Goal: Check status: Check status

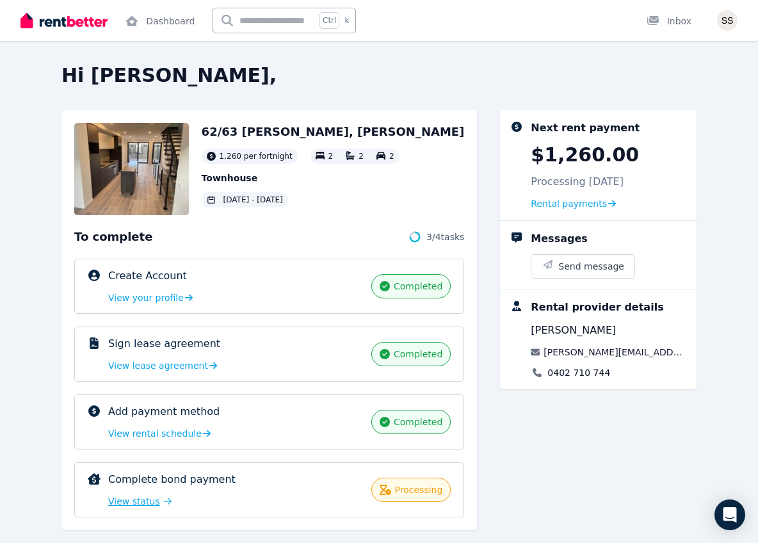
click at [136, 496] on span "View status" at bounding box center [134, 501] width 52 height 13
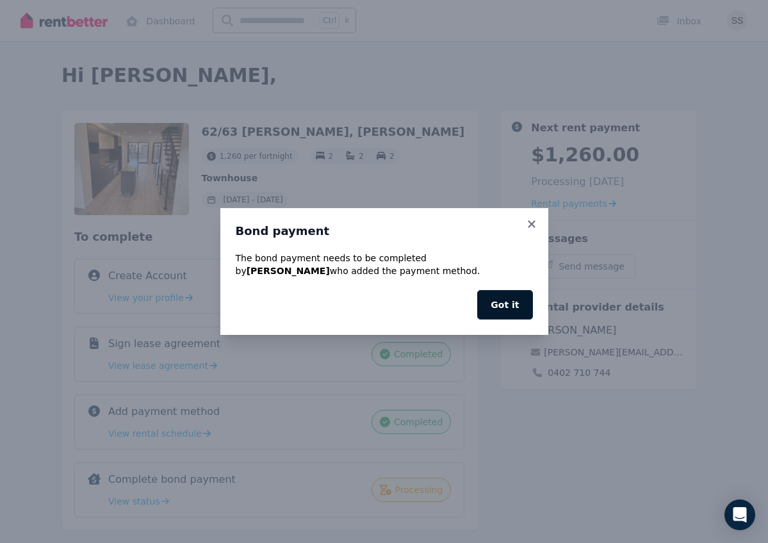
click at [508, 303] on button "Got it" at bounding box center [504, 304] width 55 height 29
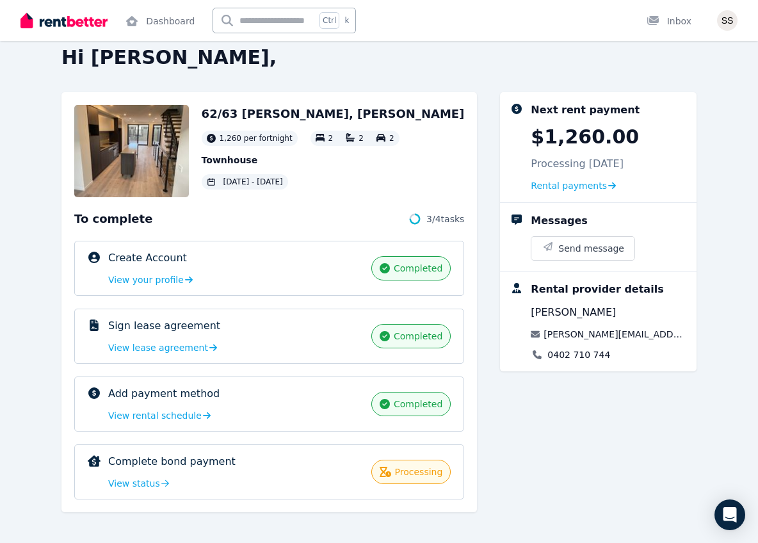
scroll to position [23, 0]
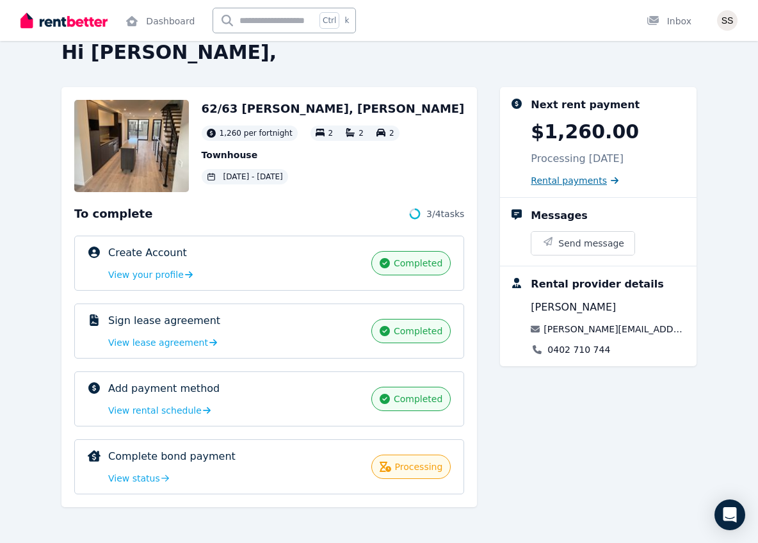
click at [583, 180] on span "Rental payments" at bounding box center [569, 180] width 76 height 13
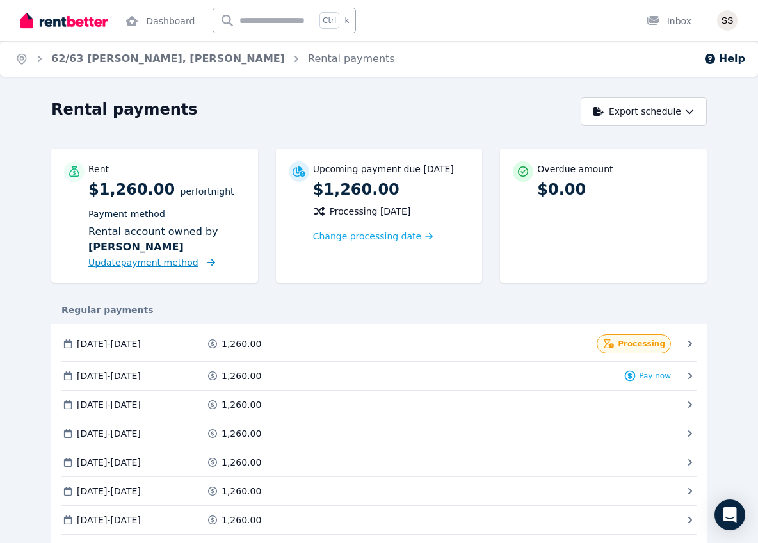
click at [172, 259] on span "Update payment method" at bounding box center [143, 262] width 110 height 10
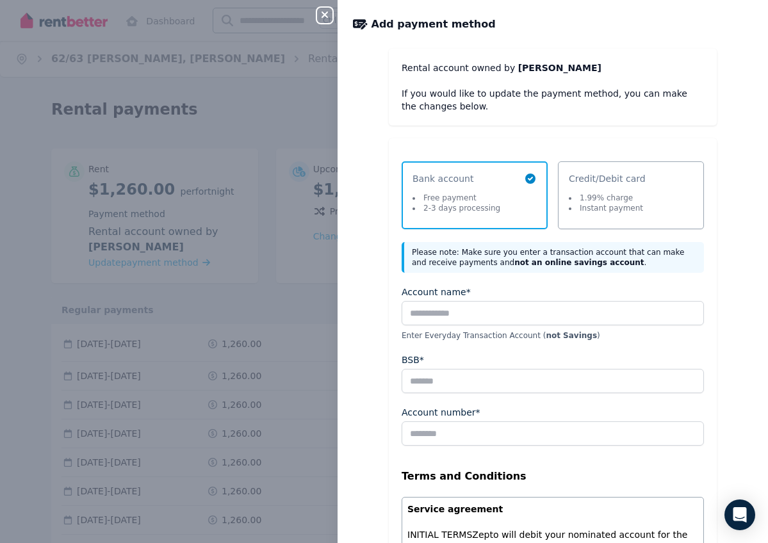
click at [322, 10] on icon "button" at bounding box center [324, 15] width 15 height 10
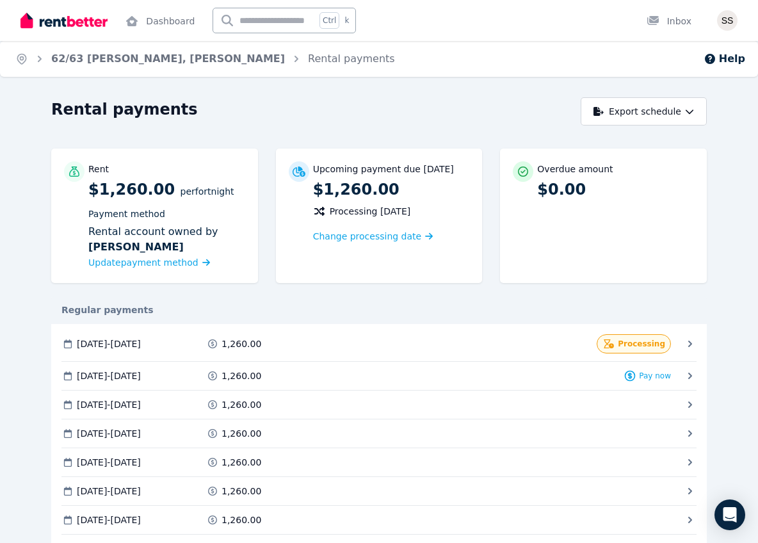
drag, startPoint x: 633, startPoint y: 350, endPoint x: 558, endPoint y: 314, distance: 82.8
click at [561, 319] on div "Regular payments" at bounding box center [379, 310] width 656 height 28
click at [149, 24] on link "Dashboard" at bounding box center [160, 20] width 74 height 41
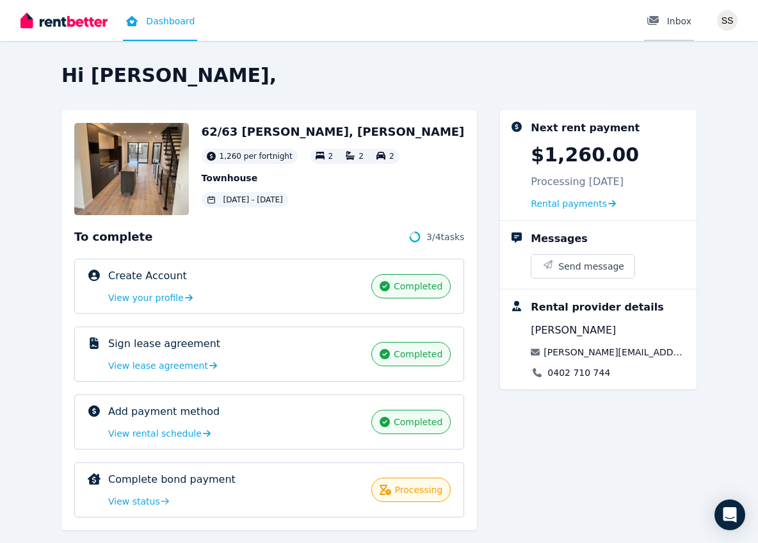
click at [682, 15] on div "Inbox" at bounding box center [669, 21] width 45 height 13
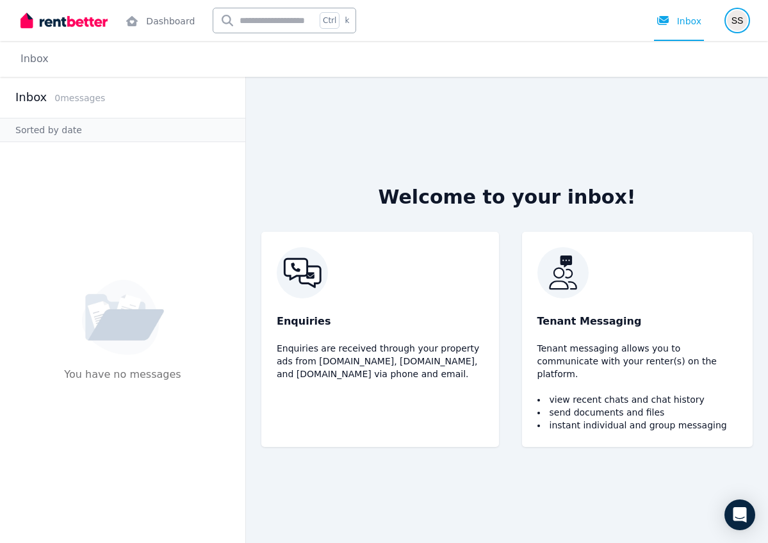
click at [728, 19] on img "button" at bounding box center [737, 20] width 20 height 20
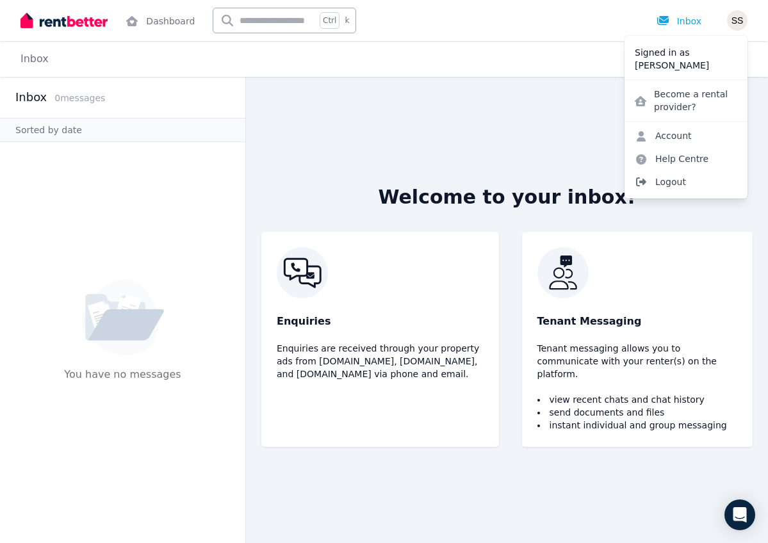
click at [677, 175] on span "Logout" at bounding box center [685, 181] width 123 height 23
